Goal: Task Accomplishment & Management: Use online tool/utility

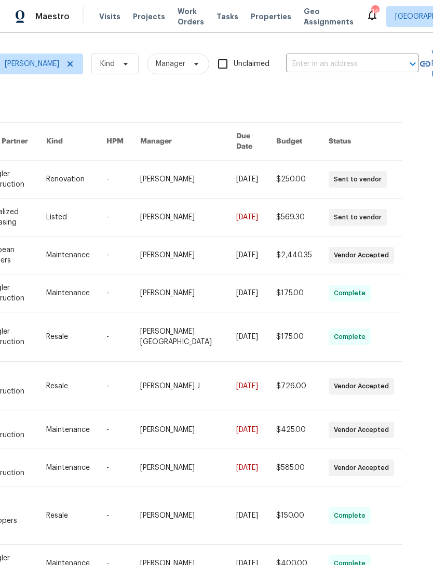
scroll to position [0, 192]
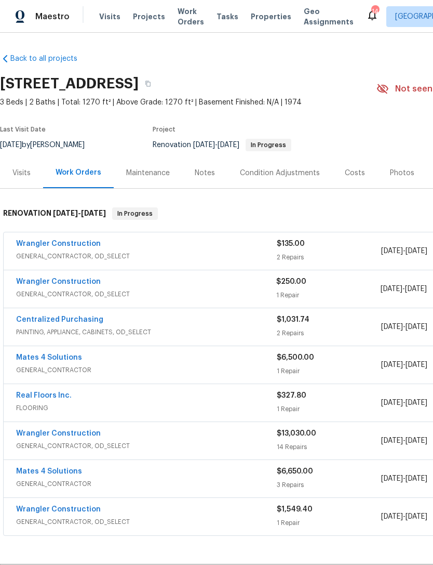
click at [188, 13] on span "Work Orders" at bounding box center [191, 16] width 26 height 21
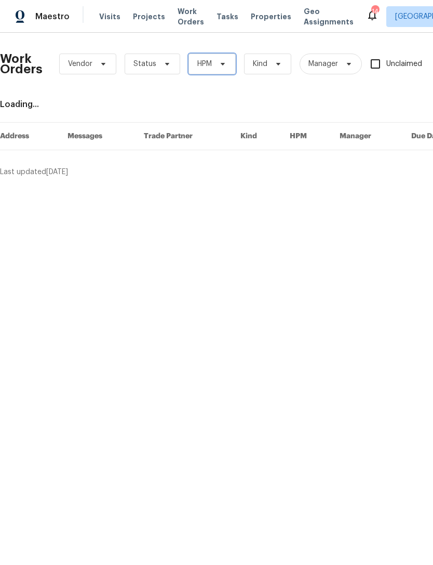
click at [224, 66] on icon at bounding box center [223, 64] width 8 height 8
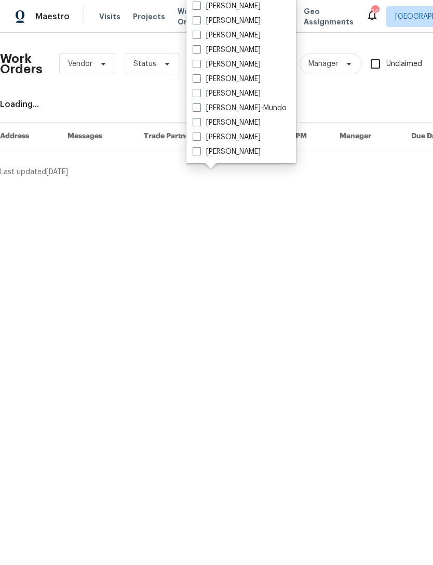
click at [199, 62] on span at bounding box center [197, 64] width 8 height 8
click at [199, 62] on input "[PERSON_NAME]" at bounding box center [196, 62] width 7 height 7
checkbox input "true"
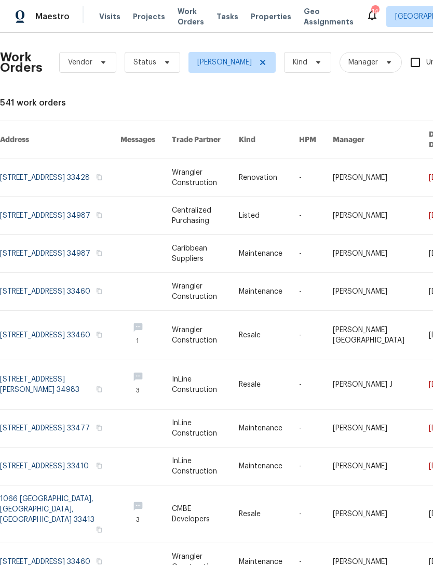
scroll to position [1, 0]
click at [108, 452] on link at bounding box center [60, 466] width 121 height 37
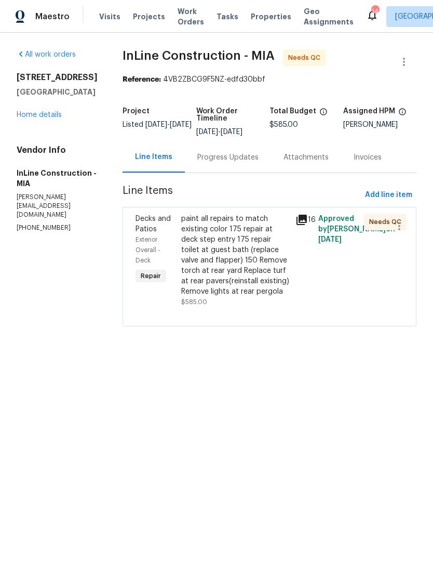
click at [253, 272] on div "paint all repairs to match existing color 175 repair at deck step entry 175 rep…" at bounding box center [235, 254] width 108 height 83
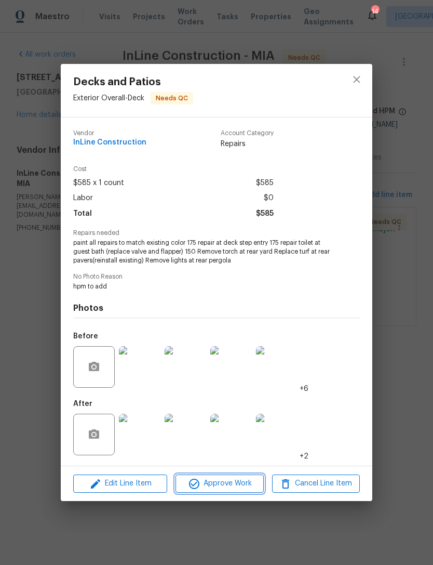
click at [224, 488] on span "Approve Work" at bounding box center [220, 483] width 82 height 13
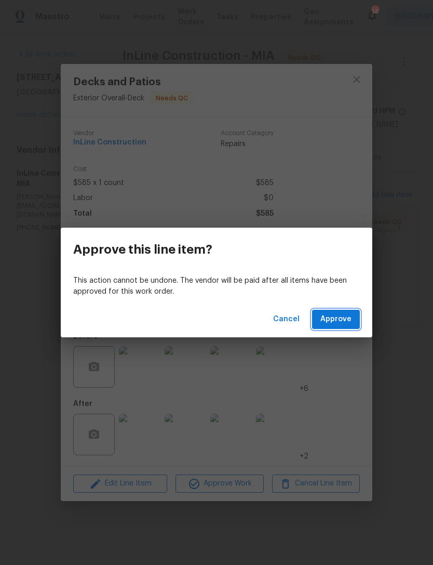
click at [342, 315] on span "Approve" at bounding box center [335, 319] width 31 height 13
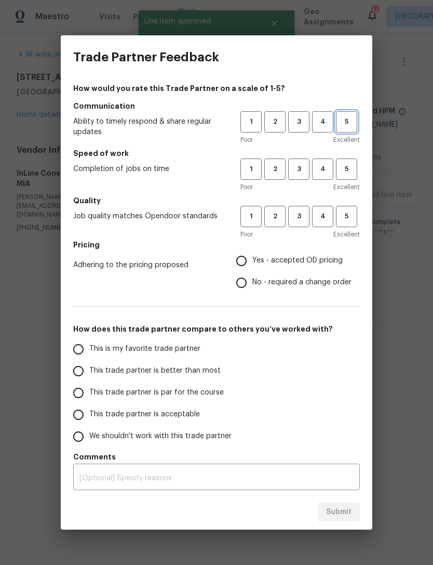
click at [353, 119] on span "5" at bounding box center [346, 122] width 19 height 12
click at [350, 159] on button "5" at bounding box center [346, 168] width 21 height 21
click at [353, 219] on span "5" at bounding box center [346, 216] width 19 height 12
click at [245, 256] on input "Yes - accepted OD pricing" at bounding box center [242, 261] width 22 height 22
radio input "true"
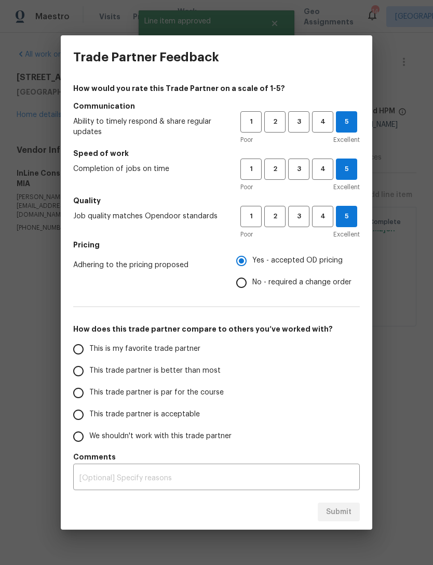
click at [88, 363] on label "This trade partner is better than most" at bounding box center [150, 371] width 164 height 22
click at [88, 363] on input "This trade partner is better than most" at bounding box center [79, 371] width 22 height 22
click at [344, 504] on button "Submit" at bounding box center [339, 511] width 42 height 19
radio input "true"
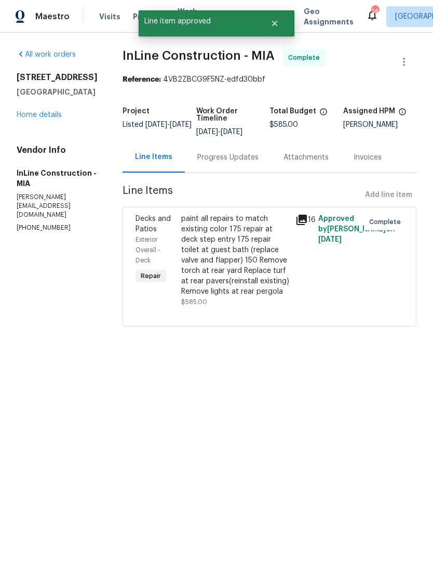
radio input "false"
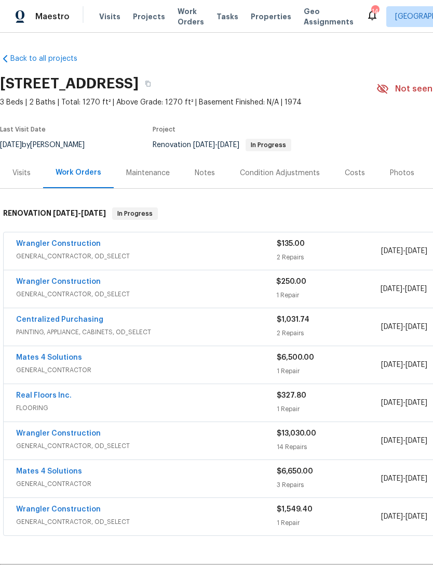
click at [193, 12] on span "Work Orders" at bounding box center [191, 16] width 26 height 21
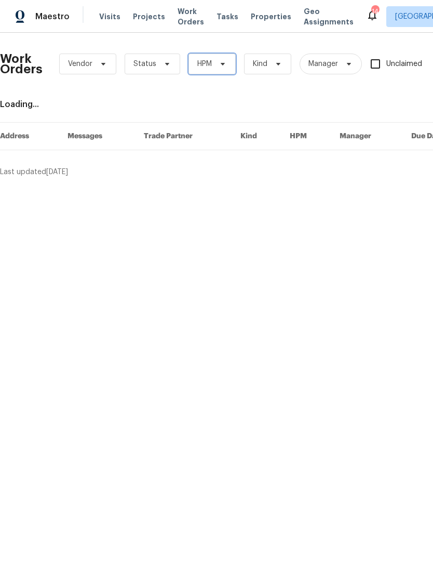
click at [230, 65] on span "HPM" at bounding box center [212, 63] width 47 height 21
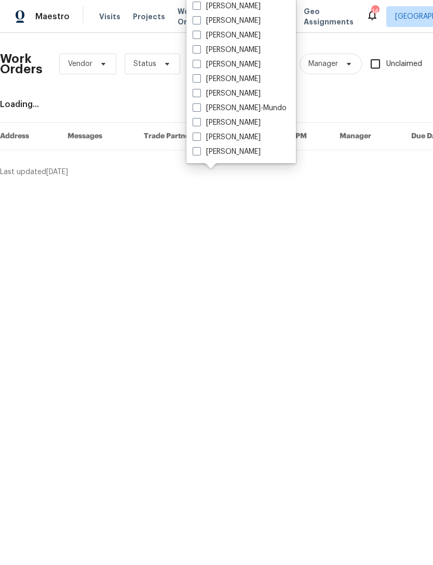
click at [211, 60] on label "[PERSON_NAME]" at bounding box center [227, 64] width 68 height 10
click at [199, 60] on input "[PERSON_NAME]" at bounding box center [196, 62] width 7 height 7
checkbox input "true"
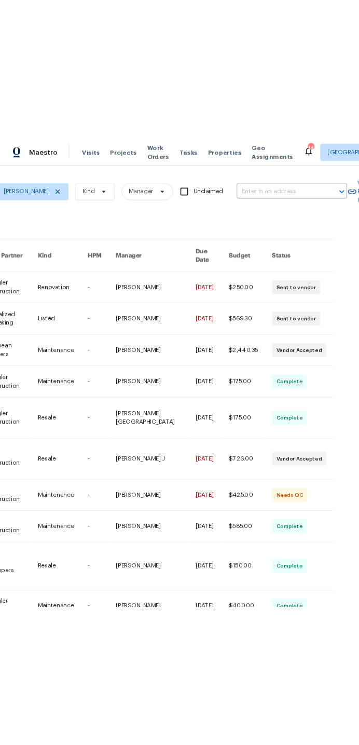
scroll to position [0, 192]
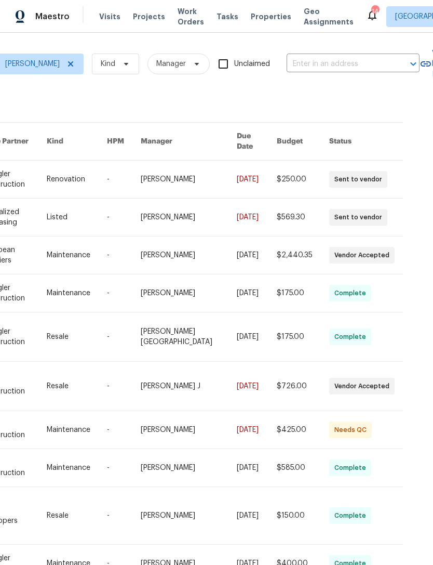
click at [198, 427] on link at bounding box center [189, 429] width 97 height 37
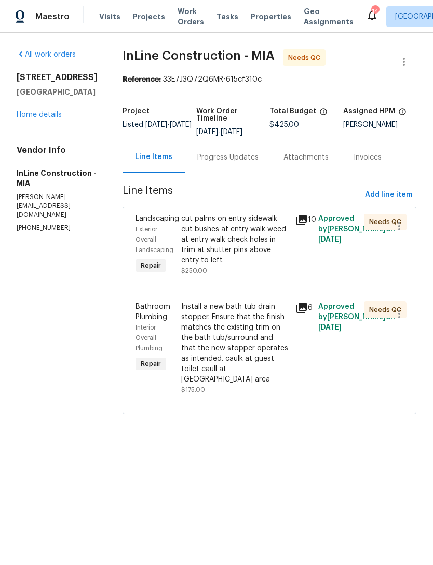
click at [237, 240] on div "cut palms on entry sidewalk cut bushes at entry walk weed at entry walk check h…" at bounding box center [235, 239] width 108 height 52
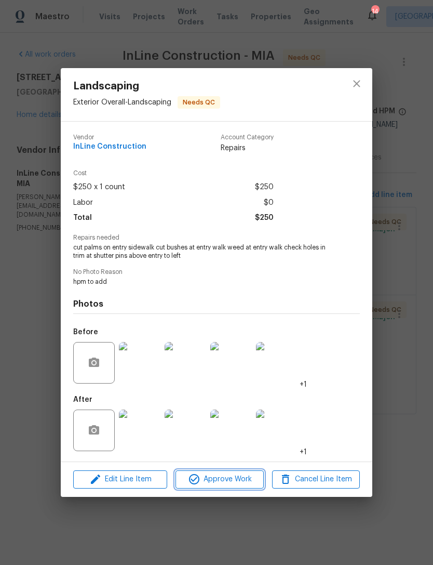
click at [225, 479] on span "Approve Work" at bounding box center [220, 479] width 82 height 13
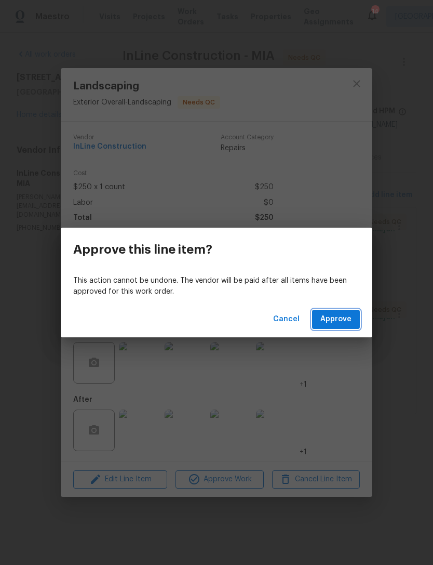
click at [341, 318] on span "Approve" at bounding box center [335, 319] width 31 height 13
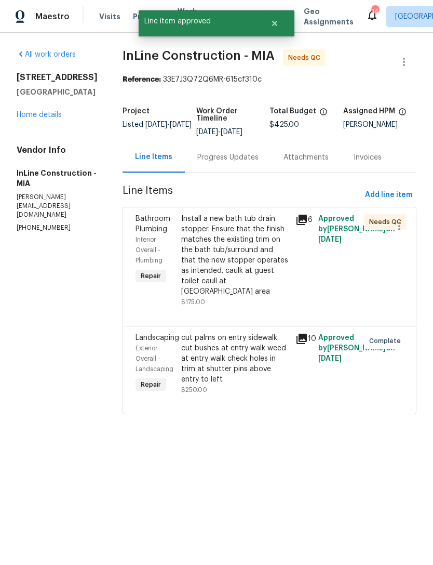
click at [253, 243] on div "Install a new bath tub drain stopper. Ensure that the finish matches the existi…" at bounding box center [235, 254] width 108 height 83
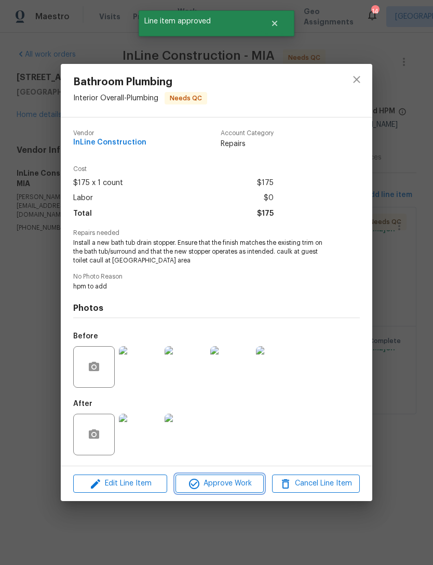
click at [228, 484] on span "Approve Work" at bounding box center [220, 483] width 82 height 13
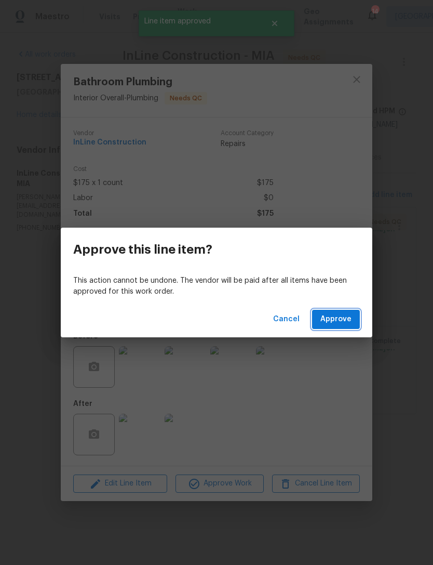
click at [349, 323] on span "Approve" at bounding box center [335, 319] width 31 height 13
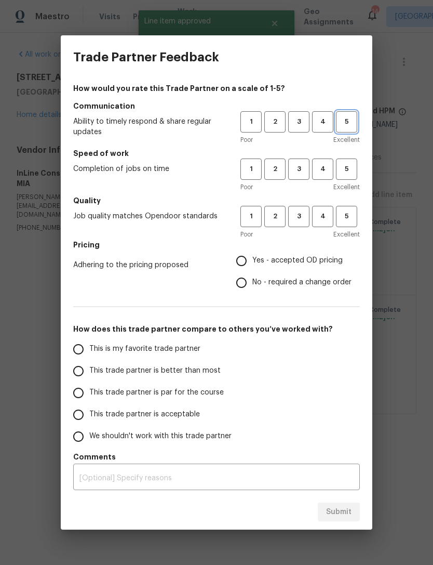
click at [349, 117] on span "5" at bounding box center [346, 122] width 19 height 12
click at [355, 159] on button "5" at bounding box center [346, 168] width 21 height 21
click at [351, 212] on span "5" at bounding box center [346, 216] width 19 height 12
click at [267, 269] on label "Yes - accepted OD pricing" at bounding box center [291, 261] width 121 height 22
click at [252, 269] on input "Yes - accepted OD pricing" at bounding box center [242, 261] width 22 height 22
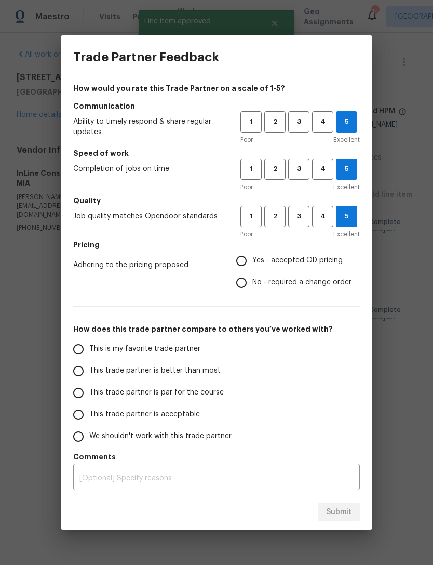
radio input "true"
click at [246, 255] on input "Yes - accepted OD pricing" at bounding box center [242, 261] width 22 height 22
click at [88, 367] on input "This trade partner is better than most" at bounding box center [79, 371] width 22 height 22
click at [350, 500] on div "Submit" at bounding box center [217, 512] width 312 height 36
click at [359, 515] on button "Submit" at bounding box center [339, 511] width 42 height 19
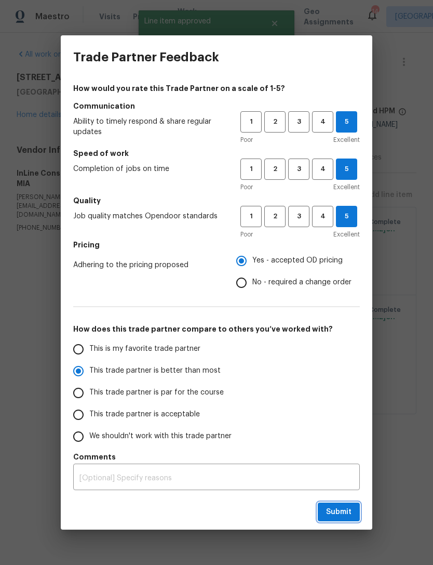
radio input "true"
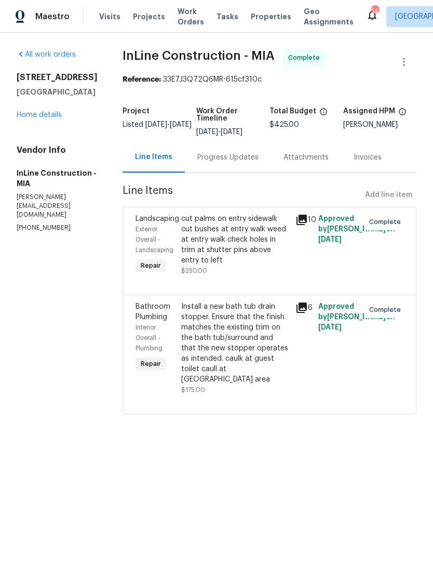
click at [394, 374] on div at bounding box center [395, 348] width 23 height 100
click at [407, 371] on div "Bathroom Plumbing Interior Overall - Plumbing Repair Install a new bath tub dra…" at bounding box center [270, 354] width 294 height 119
click at [178, 12] on span "Work Orders" at bounding box center [191, 16] width 26 height 21
